Goal: Information Seeking & Learning: Learn about a topic

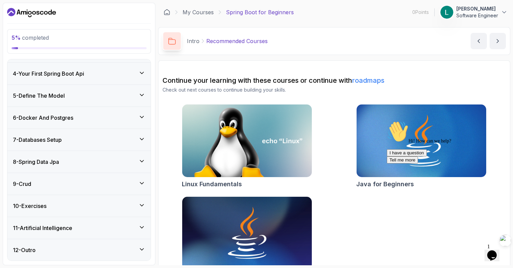
click at [130, 207] on div "10 - Exercises" at bounding box center [79, 206] width 132 height 8
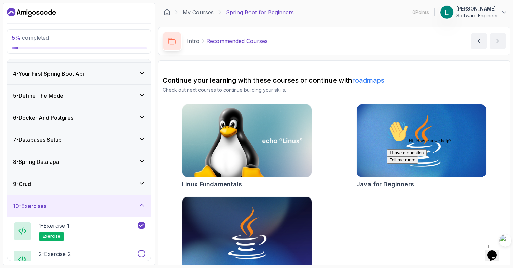
scroll to position [148, 0]
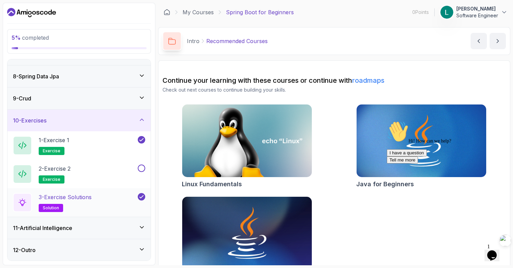
click at [122, 206] on div "3 - Exercise Solutions solution" at bounding box center [74, 202] width 123 height 19
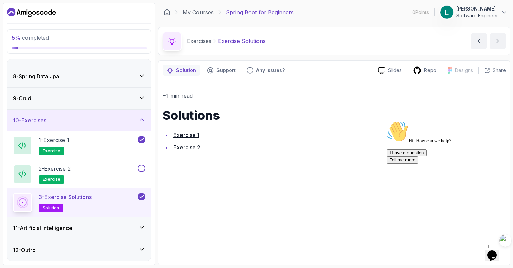
click at [197, 148] on link "Exercise 2" at bounding box center [186, 147] width 27 height 7
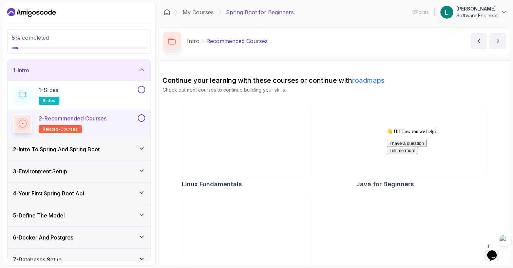
scroll to position [120, 0]
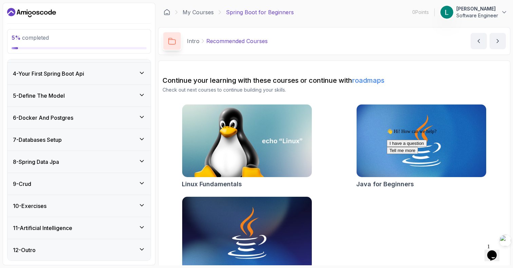
click at [127, 197] on div "10 - Exercises" at bounding box center [78, 206] width 143 height 22
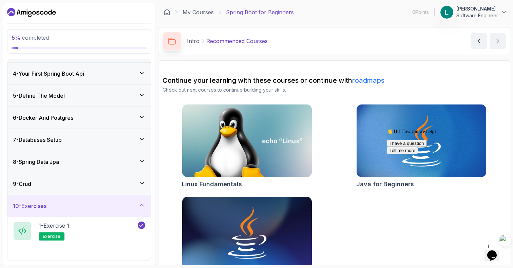
scroll to position [148, 0]
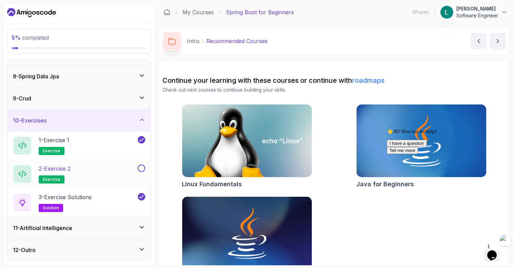
click at [135, 173] on div "2 - Exercise 2 exercise" at bounding box center [74, 174] width 123 height 19
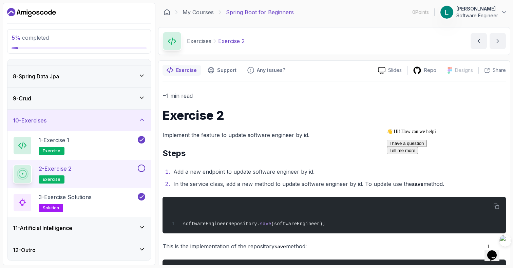
click at [143, 167] on button at bounding box center [141, 168] width 7 height 7
click at [142, 224] on icon at bounding box center [141, 227] width 7 height 7
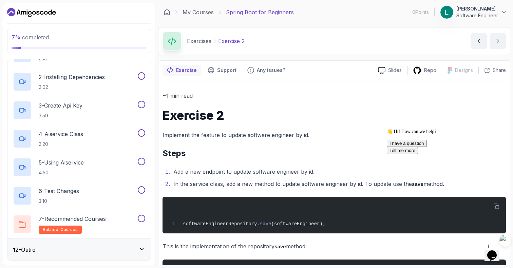
click at [128, 244] on div "12 - Outro" at bounding box center [78, 250] width 143 height 22
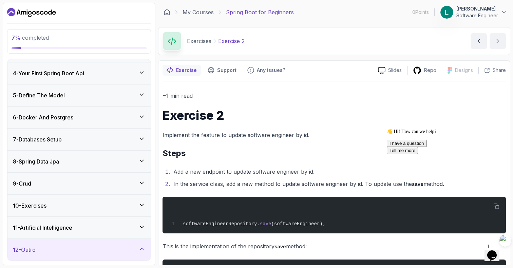
scroll to position [120, 0]
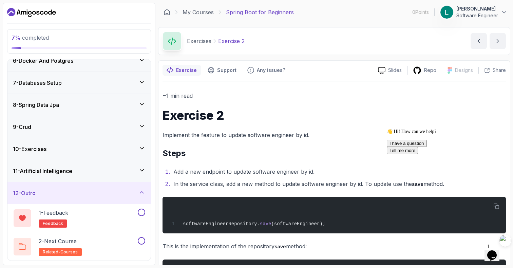
click at [145, 192] on icon at bounding box center [141, 192] width 7 height 7
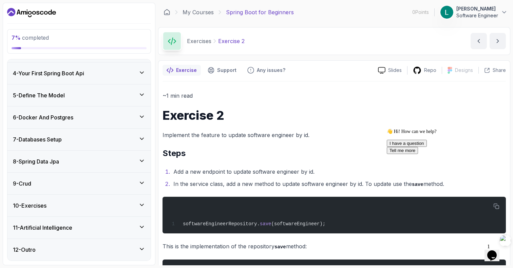
click at [141, 250] on icon at bounding box center [141, 249] width 3 height 2
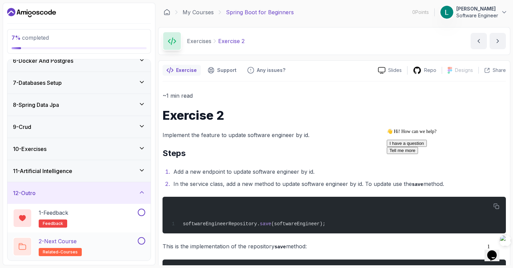
click at [106, 244] on div "2 - Next Course related-courses" at bounding box center [74, 246] width 123 height 19
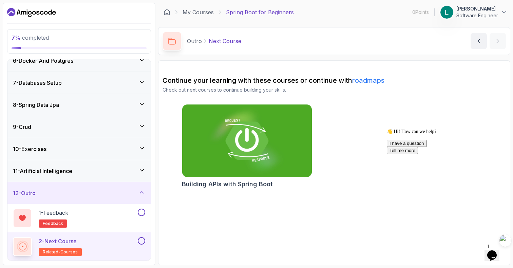
click at [235, 211] on section "Continue your learning with these courses or continue with roadmaps Check out n…" at bounding box center [334, 162] width 352 height 205
click at [201, 10] on link "My Courses" at bounding box center [197, 12] width 31 height 8
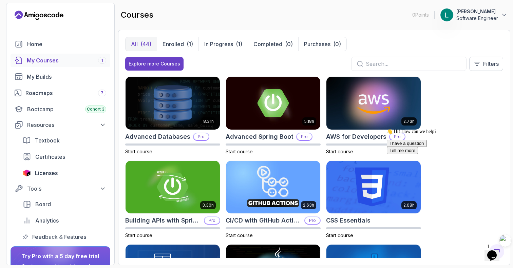
click at [373, 60] on input "text" at bounding box center [413, 64] width 95 height 8
type input "public void updateSoftwareEngineerById( Integer id, SoftwareEngineer softwareEn…"
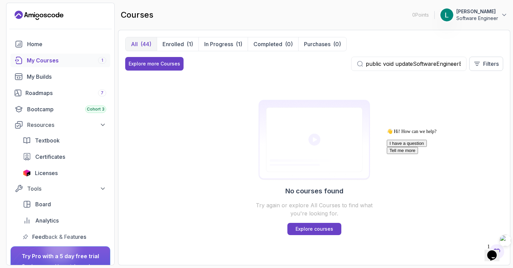
scroll to position [0, 463]
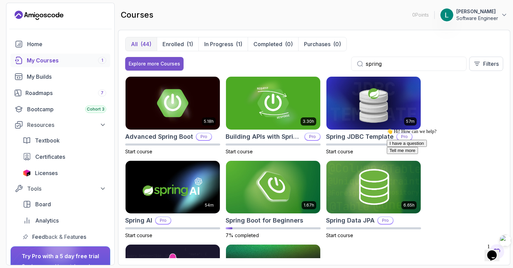
type input "spring"
click at [167, 63] on div "Explore more Courses" at bounding box center [155, 63] width 52 height 7
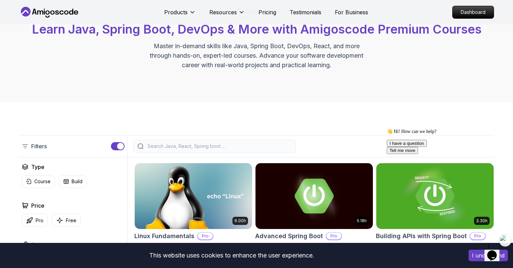
scroll to position [108, 0]
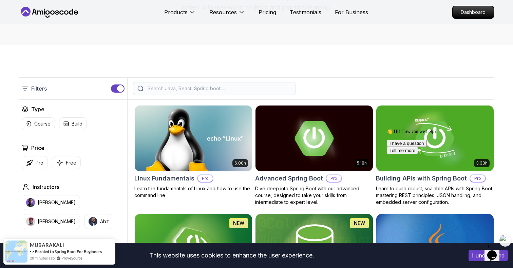
click at [202, 91] on input "search" at bounding box center [218, 88] width 145 height 7
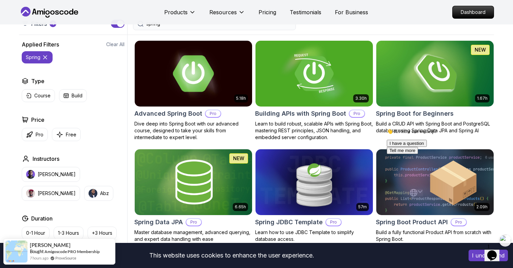
scroll to position [175, 0]
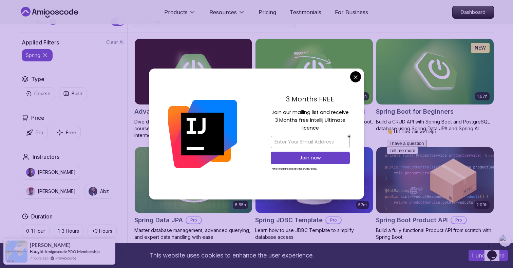
type input "spring"
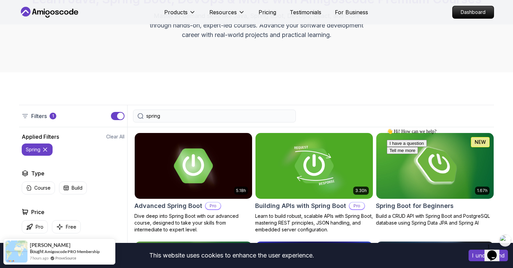
scroll to position [0, 0]
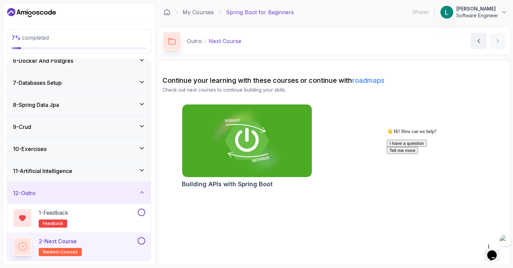
scroll to position [27, 0]
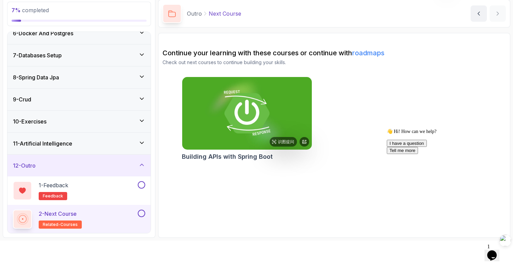
click at [237, 128] on img at bounding box center [247, 113] width 136 height 76
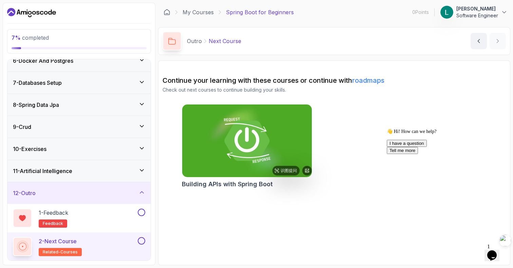
scroll to position [0, 0]
click at [113, 169] on div "11 - Artificial Intelligence" at bounding box center [79, 171] width 132 height 8
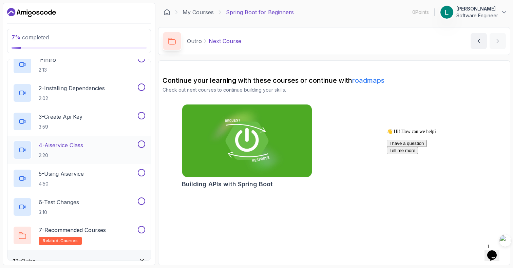
scroll to position [249, 0]
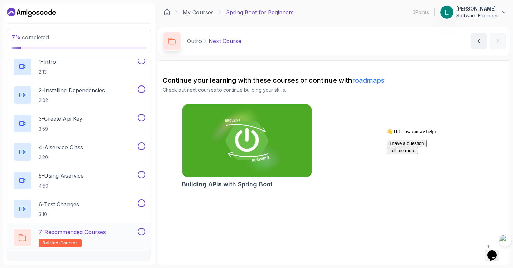
click at [98, 243] on h2 "7 - Recommended Courses related-courses" at bounding box center [72, 237] width 67 height 19
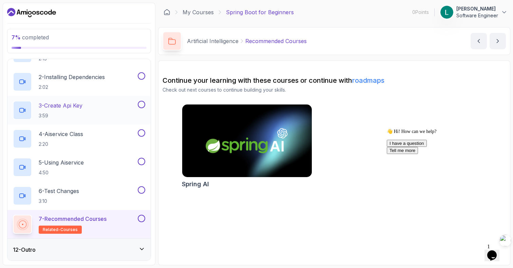
scroll to position [178, 0]
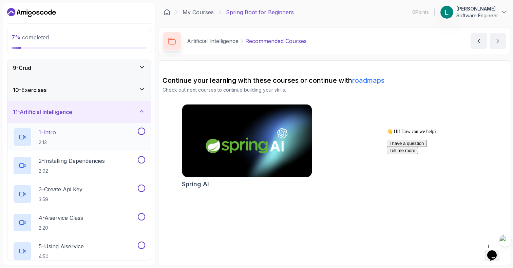
click at [95, 134] on div "1 - Intro 2:13" at bounding box center [74, 137] width 123 height 19
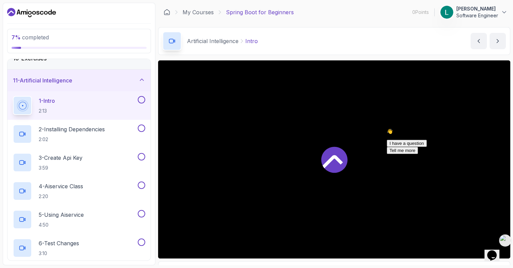
scroll to position [210, 0]
click at [346, 159] on icon at bounding box center [334, 160] width 26 height 26
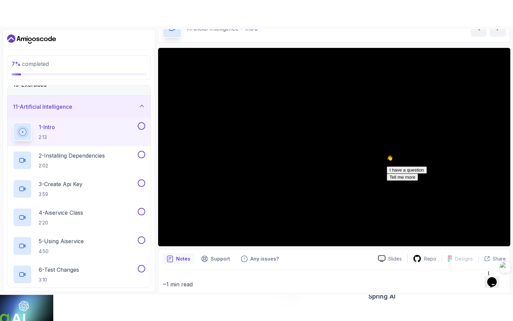
scroll to position [49, 0]
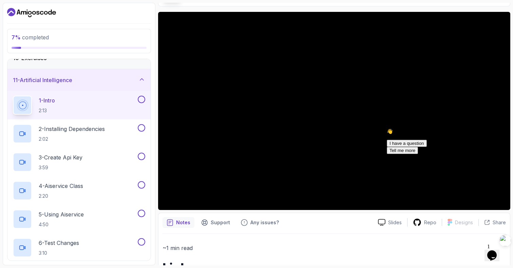
click at [387, 129] on icon "Chat attention grabber" at bounding box center [387, 129] width 0 height 0
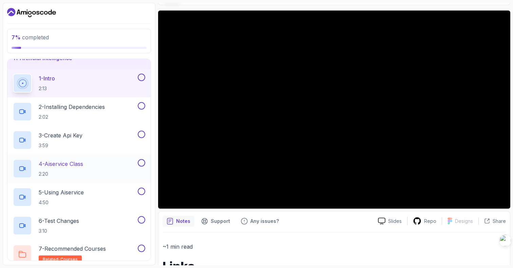
scroll to position [230, 0]
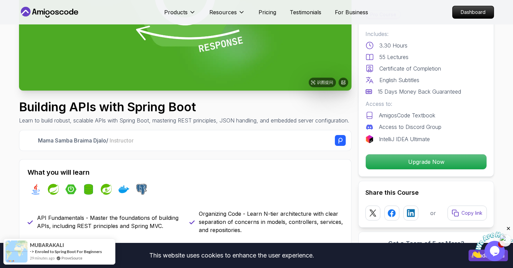
scroll to position [159, 0]
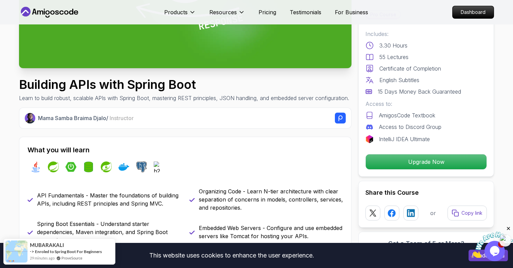
click at [186, 84] on h1 "Building APIs with Spring Boot" at bounding box center [184, 85] width 330 height 14
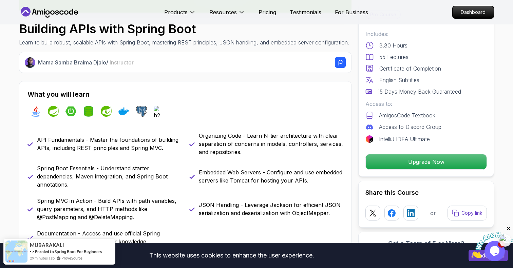
scroll to position [235, 0]
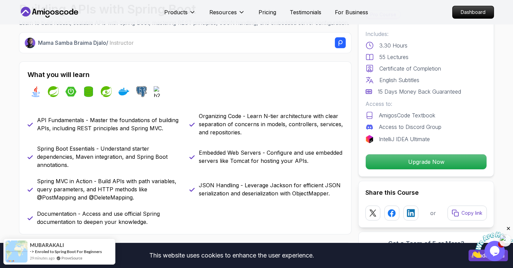
click at [112, 128] on p "API Fundamentals - Master the foundations of building APIs, including REST prin…" at bounding box center [109, 124] width 144 height 16
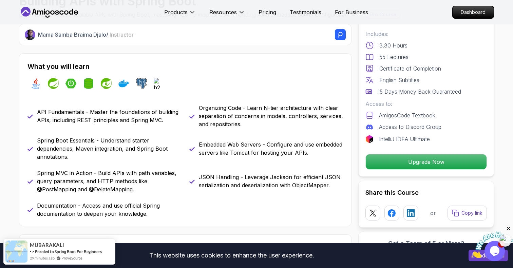
scroll to position [245, 0]
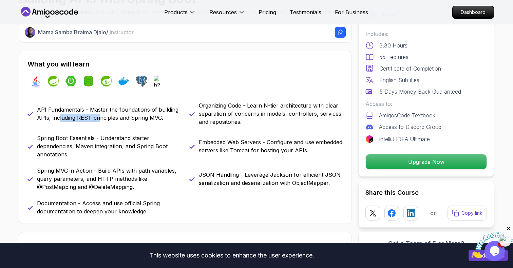
drag, startPoint x: 59, startPoint y: 124, endPoint x: 99, endPoint y: 127, distance: 40.8
click at [99, 122] on p "API Fundamentals - Master the foundations of building APIs, including REST prin…" at bounding box center [109, 113] width 144 height 16
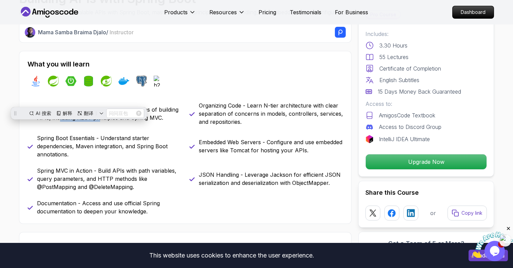
scroll to position [0, 0]
click at [113, 122] on p "API Fundamentals - Master the foundations of building APIs, including REST prin…" at bounding box center [109, 113] width 144 height 16
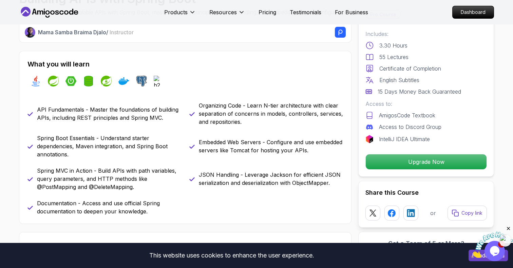
click at [135, 122] on p "API Fundamentals - Master the foundations of building APIs, including REST prin…" at bounding box center [109, 113] width 144 height 16
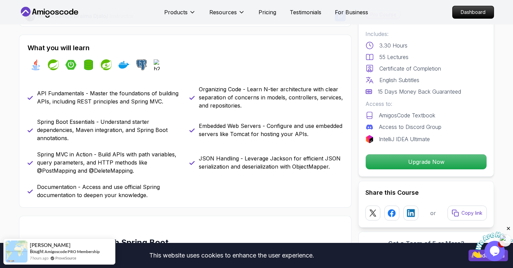
click at [57, 122] on div "API Fundamentals - Master the foundations of building APIs, including REST prin…" at bounding box center [184, 142] width 315 height 114
drag, startPoint x: 66, startPoint y: 131, endPoint x: 115, endPoint y: 129, distance: 48.9
click at [115, 129] on p "Spring Boot Essentials - Understand starter dependencies, Maven integration, an…" at bounding box center [109, 130] width 144 height 24
click at [136, 131] on p "Spring Boot Essentials - Understand starter dependencies, Maven integration, an…" at bounding box center [109, 130] width 144 height 24
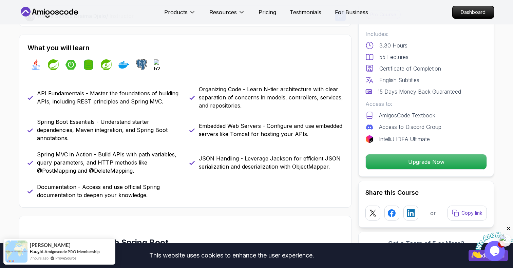
click at [60, 133] on p "Spring Boot Essentials - Understand starter dependencies, Maven integration, an…" at bounding box center [109, 130] width 144 height 24
drag, startPoint x: 73, startPoint y: 138, endPoint x: 100, endPoint y: 138, distance: 26.5
click at [100, 138] on p "Spring Boot Essentials - Understand starter dependencies, Maven integration, an…" at bounding box center [109, 130] width 144 height 24
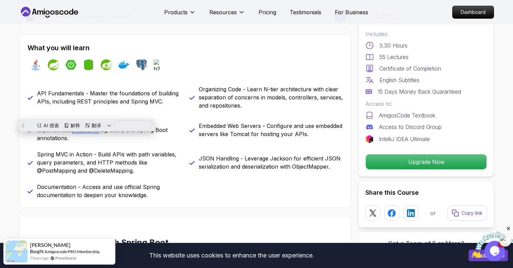
click at [115, 140] on p "Spring Boot Essentials - Understand starter dependencies, Maven integration, an…" at bounding box center [109, 130] width 144 height 24
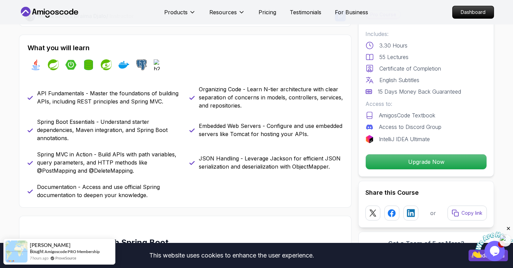
click at [145, 140] on p "Spring Boot Essentials - Understand starter dependencies, Maven integration, an…" at bounding box center [109, 130] width 144 height 24
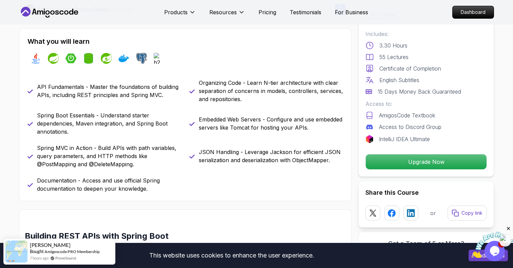
scroll to position [269, 0]
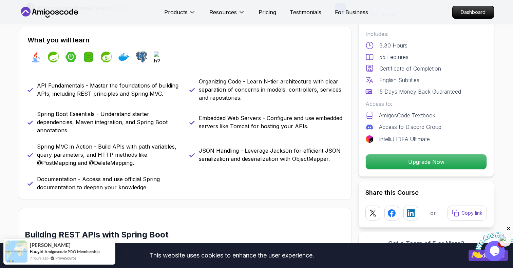
click at [65, 148] on div "API Fundamentals - Master the foundations of building APIs, including REST prin…" at bounding box center [184, 134] width 315 height 114
click at [83, 154] on p "Spring MVC in Action - Build APIs with path variables, query parameters, and HT…" at bounding box center [109, 154] width 144 height 24
drag, startPoint x: 123, startPoint y: 153, endPoint x: 143, endPoint y: 154, distance: 20.4
click at [143, 154] on p "Spring MVC in Action - Build APIs with path variables, query parameters, and HT…" at bounding box center [109, 154] width 144 height 24
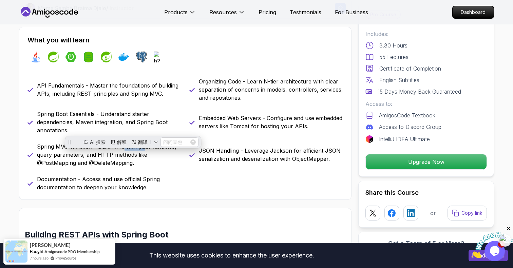
scroll to position [0, 0]
click at [120, 163] on p "Spring MVC in Action - Build APIs with path variables, query parameters, and HT…" at bounding box center [109, 154] width 144 height 24
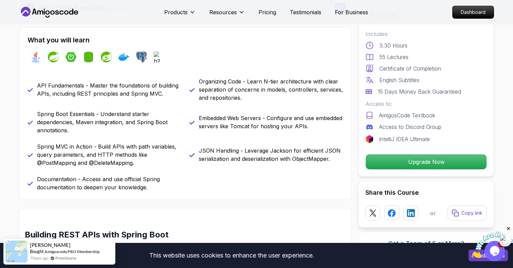
click at [139, 164] on p "Spring MVC in Action - Build APIs with path variables, query parameters, and HT…" at bounding box center [109, 154] width 144 height 24
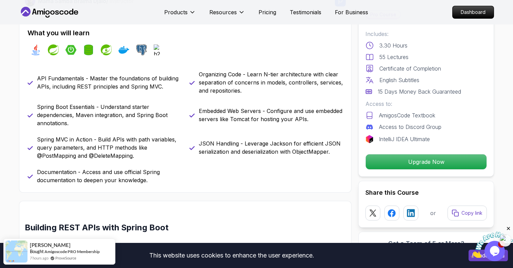
scroll to position [277, 0]
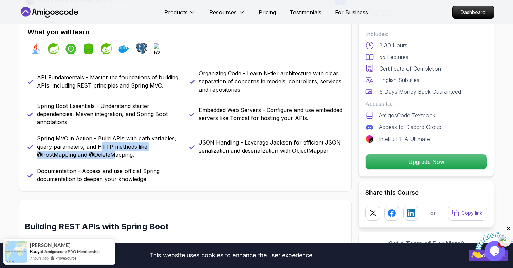
drag, startPoint x: 99, startPoint y: 152, endPoint x: 114, endPoint y: 162, distance: 18.3
click at [114, 159] on p "Spring MVC in Action - Build APIs with path variables, query parameters, and HT…" at bounding box center [109, 146] width 144 height 24
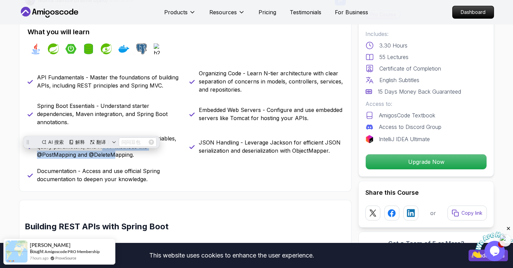
scroll to position [0, 0]
click at [134, 159] on p "Spring MVC in Action - Build APIs with path variables, query parameters, and HT…" at bounding box center [109, 146] width 144 height 24
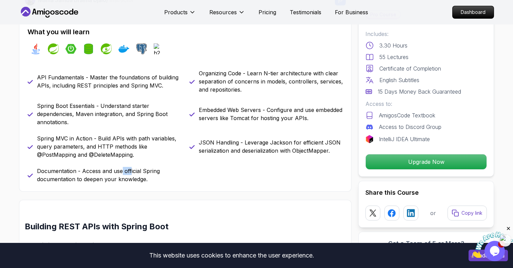
drag, startPoint x: 121, startPoint y: 181, endPoint x: 131, endPoint y: 180, distance: 9.2
click at [131, 180] on p "Documentation - Access and use official Spring documentation to deepen your kno…" at bounding box center [109, 175] width 144 height 16
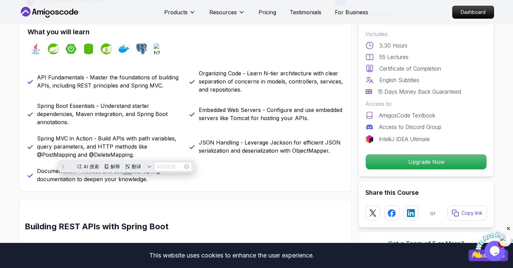
click at [149, 181] on p "Documentation - Access and use official Spring documentation to deepen your kno…" at bounding box center [109, 175] width 144 height 16
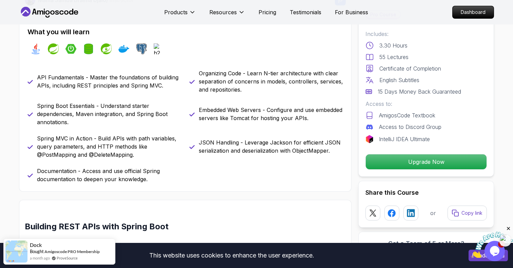
click at [174, 157] on p "Spring MVC in Action - Build APIs with path variables, query parameters, and HT…" at bounding box center [109, 146] width 144 height 24
drag, startPoint x: 134, startPoint y: 145, endPoint x: 97, endPoint y: 151, distance: 37.8
click at [97, 151] on p "Spring MVC in Action - Build APIs with path variables, query parameters, and HT…" at bounding box center [109, 146] width 144 height 24
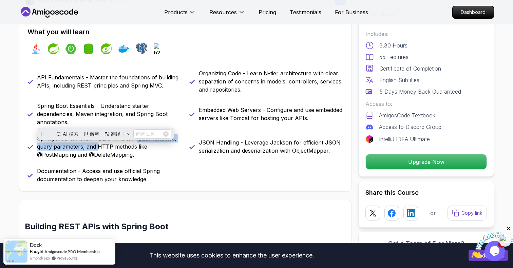
click at [139, 156] on p "Spring MVC in Action - Build APIs with path variables, query parameters, and HT…" at bounding box center [109, 146] width 144 height 24
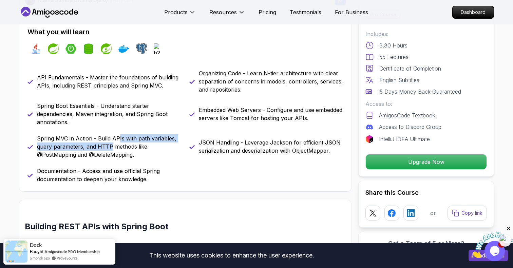
drag, startPoint x: 117, startPoint y: 146, endPoint x: 110, endPoint y: 156, distance: 12.7
click at [110, 156] on p "Spring MVC in Action - Build APIs with path variables, query parameters, and HT…" at bounding box center [109, 146] width 144 height 24
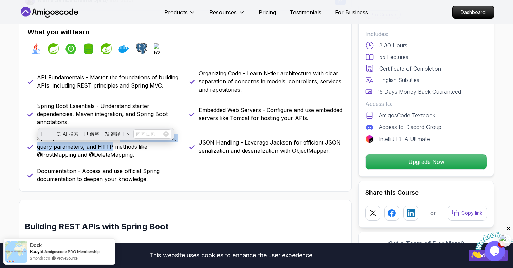
click at [156, 157] on p "Spring MVC in Action - Build APIs with path variables, query parameters, and HT…" at bounding box center [109, 146] width 144 height 24
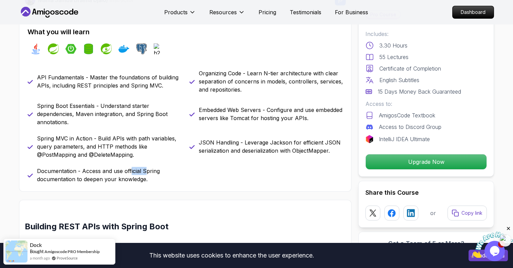
drag, startPoint x: 131, startPoint y: 179, endPoint x: 147, endPoint y: 180, distance: 15.9
click at [147, 180] on p "Documentation - Access and use official Spring documentation to deepen your kno…" at bounding box center [109, 175] width 144 height 16
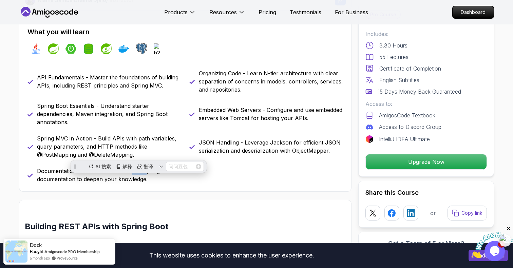
click at [150, 183] on p "Documentation - Access and use official Spring documentation to deepen your kno…" at bounding box center [109, 175] width 144 height 16
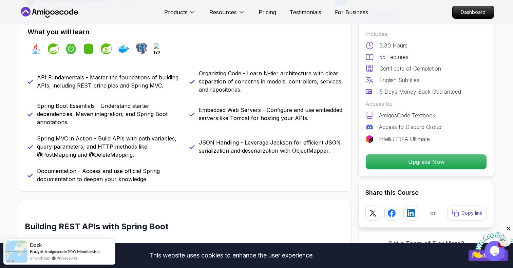
click at [119, 183] on p "Documentation - Access and use official Spring documentation to deepen your kno…" at bounding box center [109, 175] width 144 height 16
drag, startPoint x: 210, startPoint y: 83, endPoint x: 290, endPoint y: 79, distance: 80.8
click at [290, 79] on p "Organizing Code - Learn N-tier architecture with clear separation of concerns i…" at bounding box center [271, 81] width 144 height 24
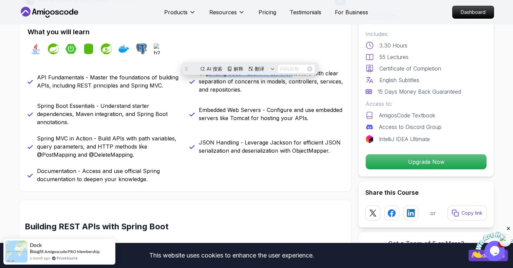
click at [309, 82] on p "Organizing Code - Learn N-tier architecture with clear separation of concerns i…" at bounding box center [271, 81] width 144 height 24
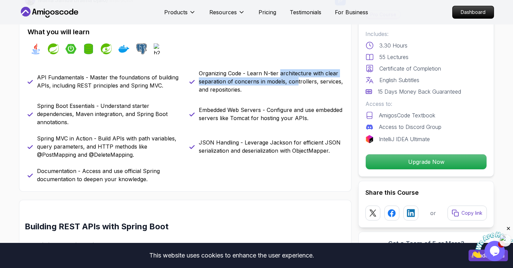
drag, startPoint x: 280, startPoint y: 80, endPoint x: 296, endPoint y: 90, distance: 18.4
click at [296, 90] on p "Organizing Code - Learn N-tier architecture with clear separation of concerns i…" at bounding box center [271, 81] width 144 height 24
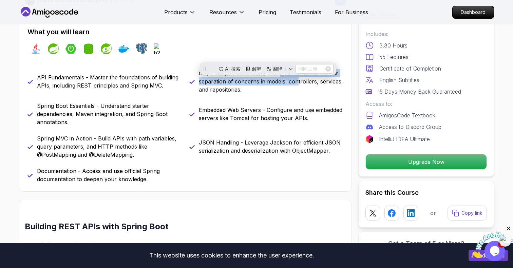
click at [270, 90] on p "Organizing Code - Learn N-tier architecture with clear separation of concerns i…" at bounding box center [271, 81] width 144 height 24
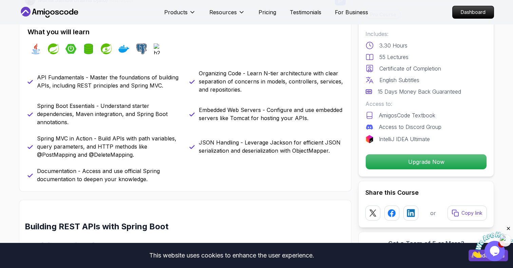
click at [292, 58] on div "java spring spring-boot spring-data-jpa spring-security docker postgres h2" at bounding box center [184, 48] width 315 height 19
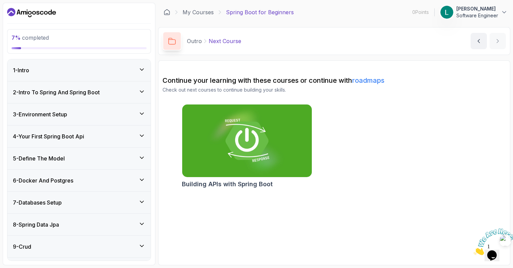
scroll to position [120, 0]
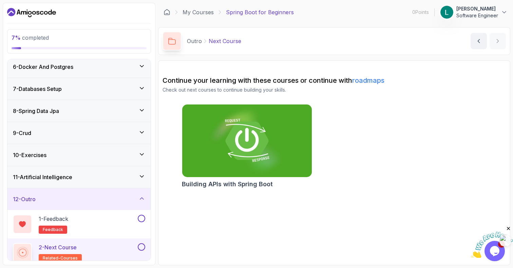
scroll to position [120, 0]
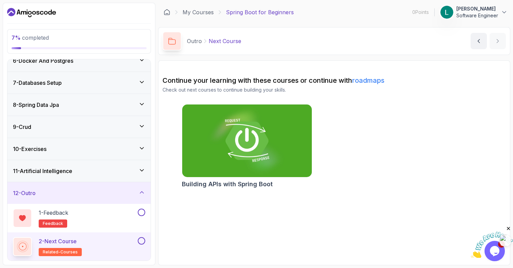
click at [102, 153] on div "10 - Exercises" at bounding box center [78, 149] width 143 height 22
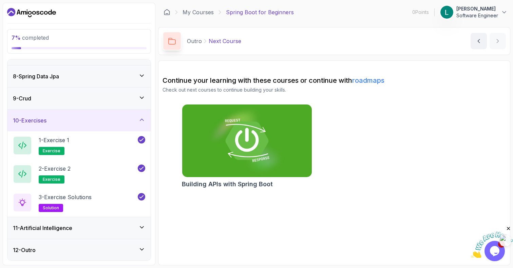
click at [116, 221] on div "11 - Artificial Intelligence" at bounding box center [78, 228] width 143 height 22
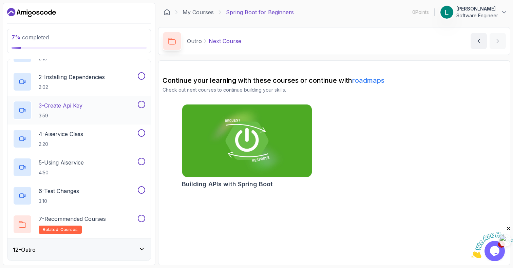
scroll to position [163, 0]
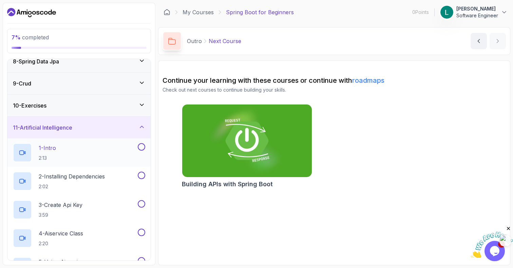
click at [81, 152] on div "1 - Intro 2:13" at bounding box center [74, 152] width 123 height 19
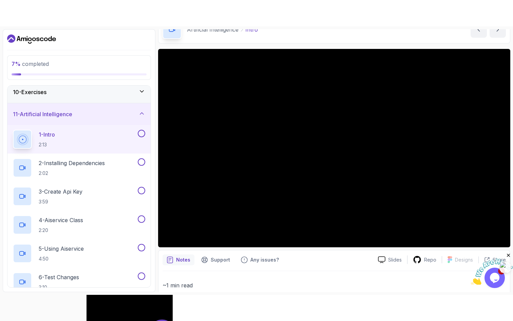
scroll to position [28, 0]
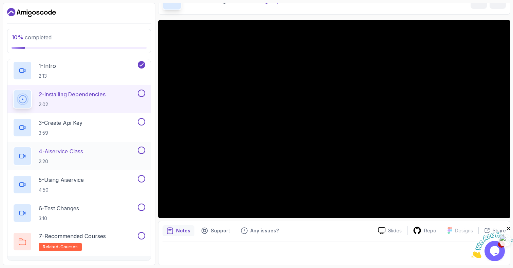
scroll to position [242, 0]
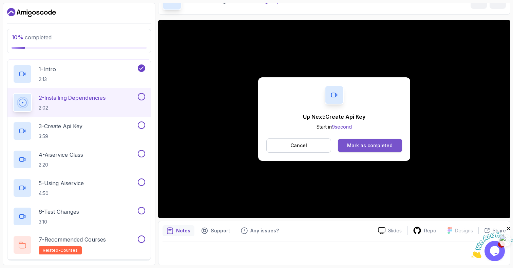
click at [351, 142] on div "Mark as completed" at bounding box center [369, 145] width 45 height 7
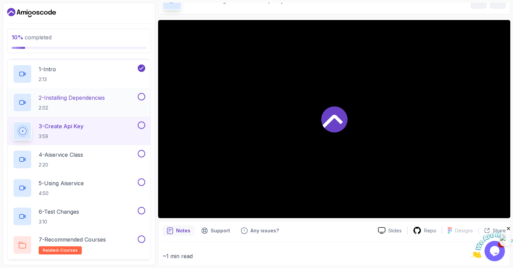
click at [133, 97] on div "2 - Installing Dependencies 2:02" at bounding box center [74, 102] width 123 height 19
click at [91, 98] on p "2 - Installing Dependencies" at bounding box center [72, 98] width 66 height 8
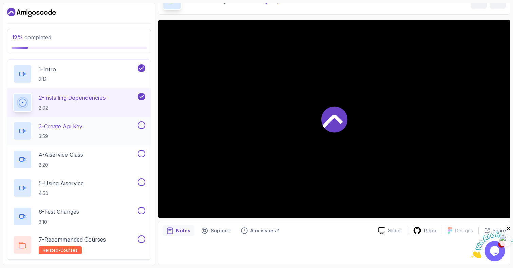
click at [95, 136] on div "3 - Create Api Key 3:59" at bounding box center [74, 130] width 123 height 19
click at [118, 126] on div "3 - Create Api Key 3:59" at bounding box center [74, 130] width 123 height 19
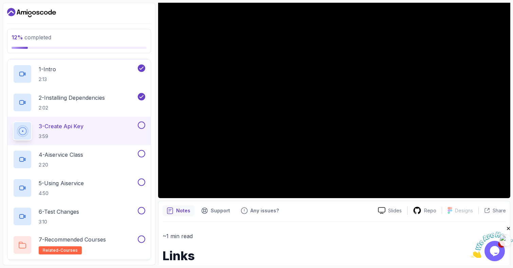
scroll to position [41, 0]
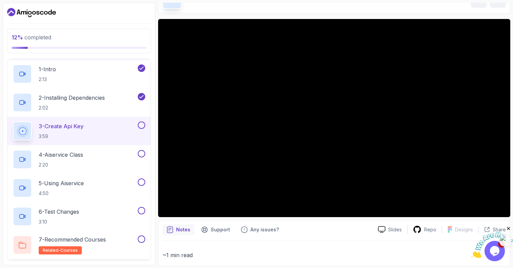
click at [342, 228] on div "Notes Support Any issues?" at bounding box center [267, 229] width 210 height 11
click at [251, 131] on div at bounding box center [334, 118] width 352 height 198
click at [66, 120] on div "3 - Create Api Key 3:59" at bounding box center [78, 131] width 143 height 28
click at [76, 125] on p "3 - Create Api Key" at bounding box center [61, 126] width 45 height 8
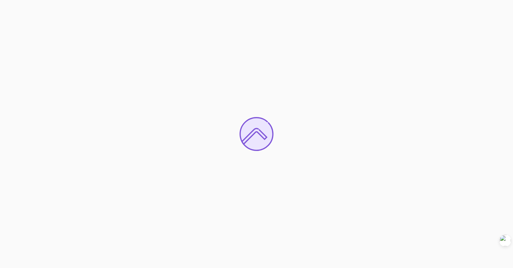
click at [168, 99] on div at bounding box center [256, 134] width 513 height 268
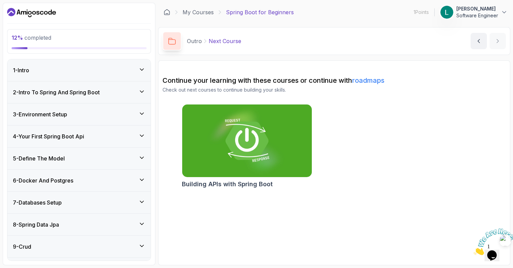
scroll to position [120, 0]
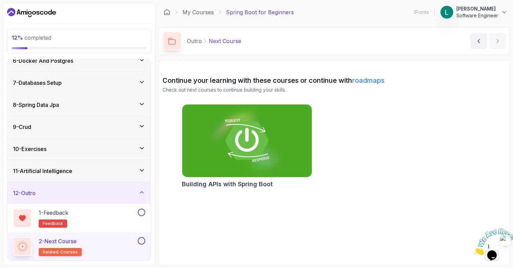
click at [72, 155] on div "10 - Exercises" at bounding box center [78, 149] width 143 height 22
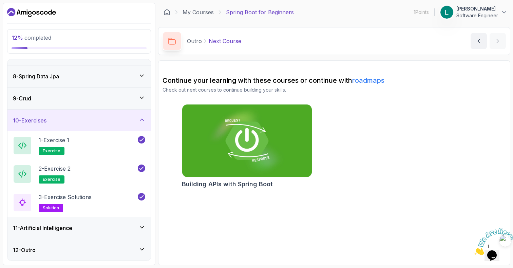
click at [91, 225] on div "11 - Artificial Intelligence" at bounding box center [79, 228] width 132 height 8
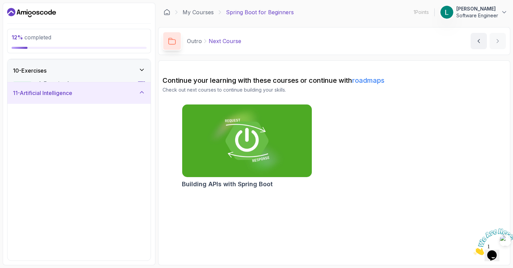
scroll to position [262, 0]
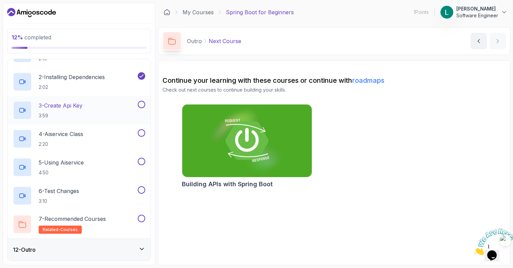
click at [110, 109] on div "3 - Create Api Key 3:59" at bounding box center [74, 110] width 123 height 19
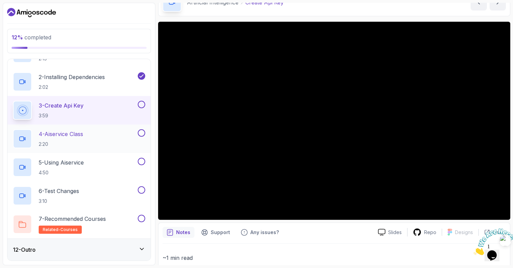
click at [93, 136] on div "4 - Aiservice Class 2:20" at bounding box center [74, 138] width 123 height 19
click at [70, 133] on p "4 - Aiservice Class" at bounding box center [61, 134] width 44 height 8
click at [78, 134] on p "4 - Aiservice Class" at bounding box center [61, 134] width 44 height 8
click at [133, 135] on div "4 - Aiservice Class 2:20" at bounding box center [74, 138] width 123 height 19
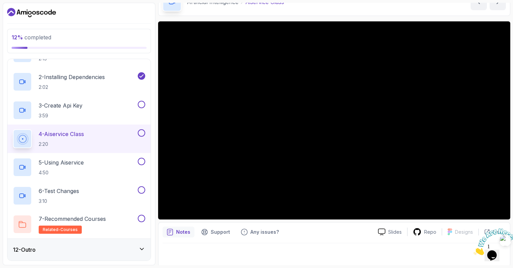
scroll to position [40, 0]
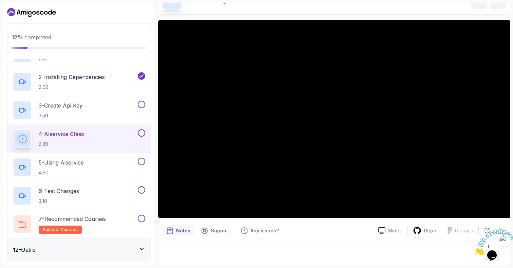
click at [281, 150] on div at bounding box center [334, 119] width 352 height 198
drag, startPoint x: 119, startPoint y: 130, endPoint x: 116, endPoint y: 131, distance: 3.5
click at [119, 130] on div "4 - Aiservice Class 2:20" at bounding box center [74, 138] width 123 height 19
click at [121, 138] on div "4 - Aiservice Class 2:20" at bounding box center [74, 138] width 123 height 19
